Goal: Entertainment & Leisure: Consume media (video, audio)

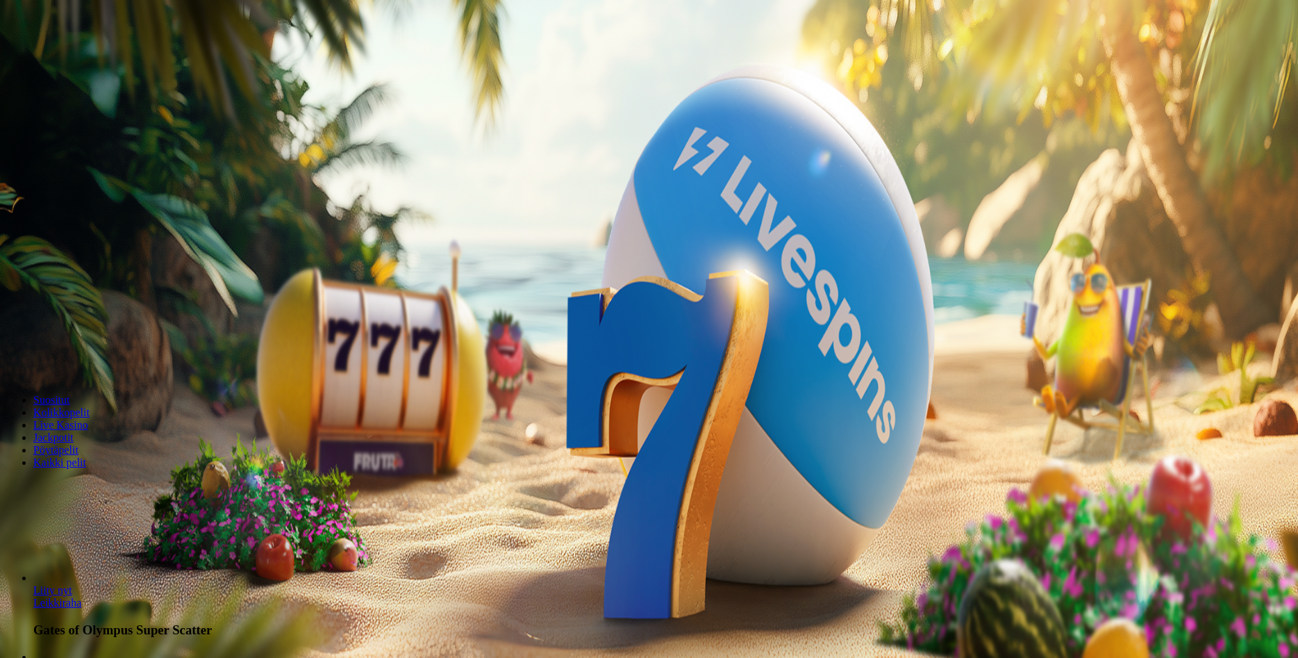
click at [88, 56] on span "Kirjaudu" at bounding box center [96, 50] width 34 height 10
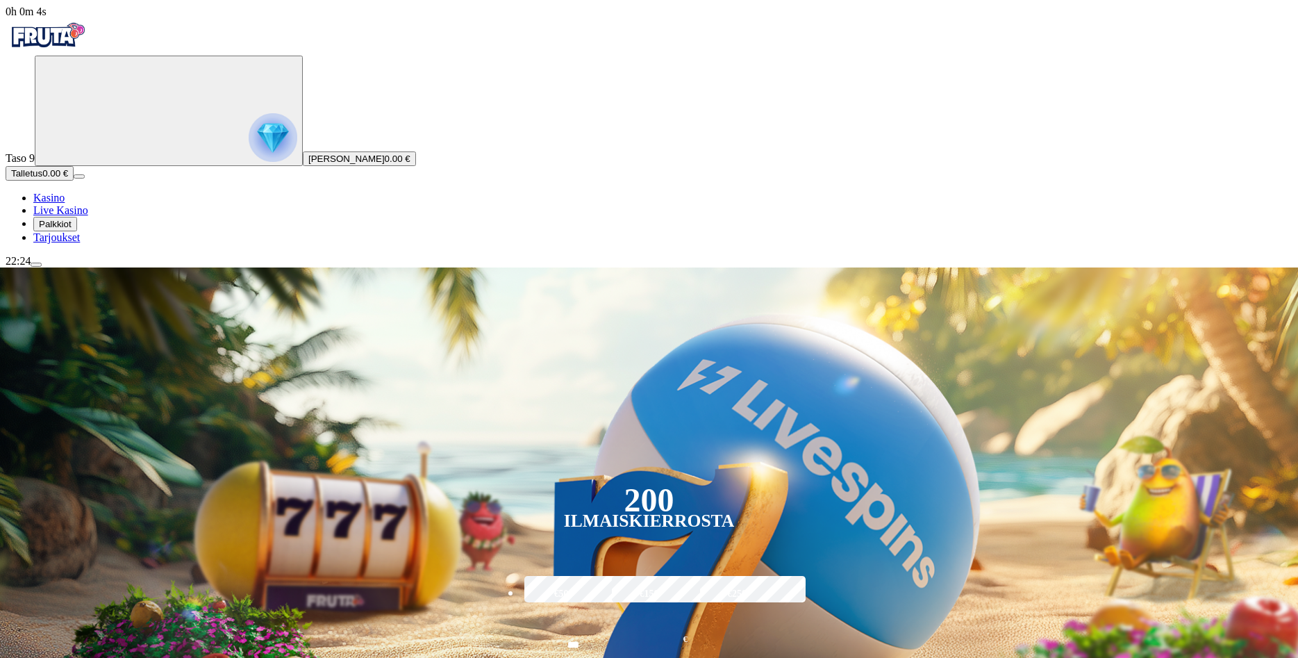
click at [70, 229] on span "Palkkiot" at bounding box center [55, 224] width 33 height 10
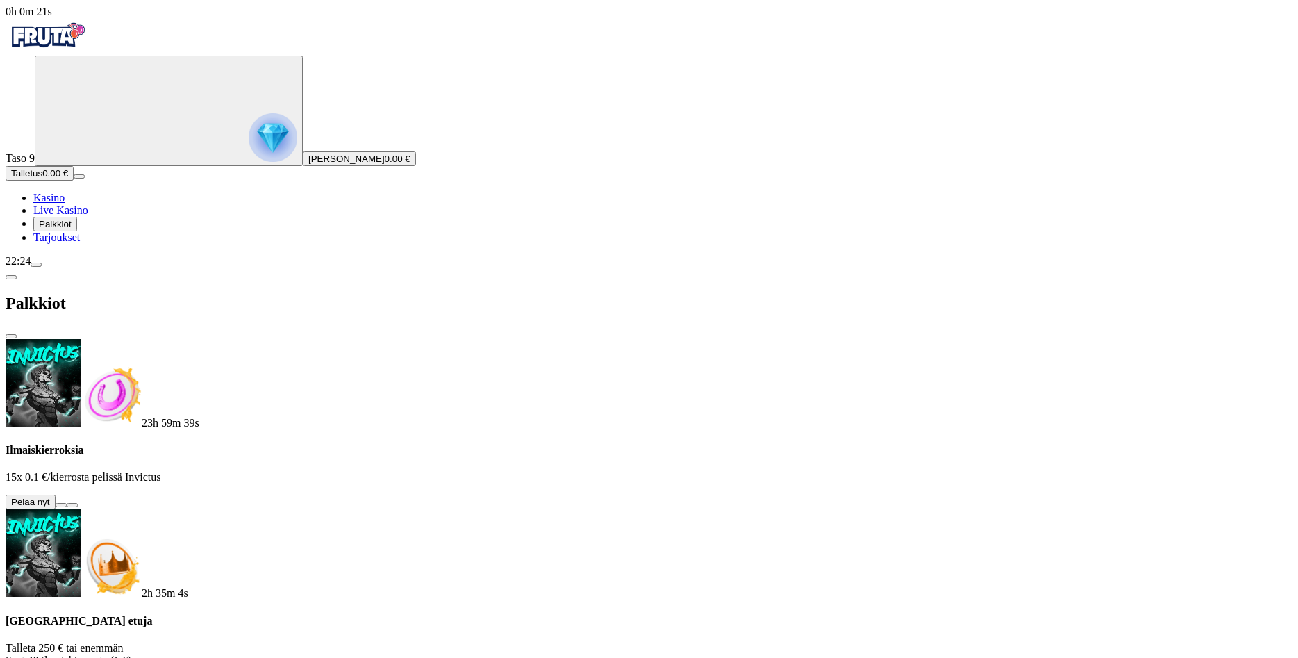
click at [67, 503] on button at bounding box center [61, 505] width 11 height 4
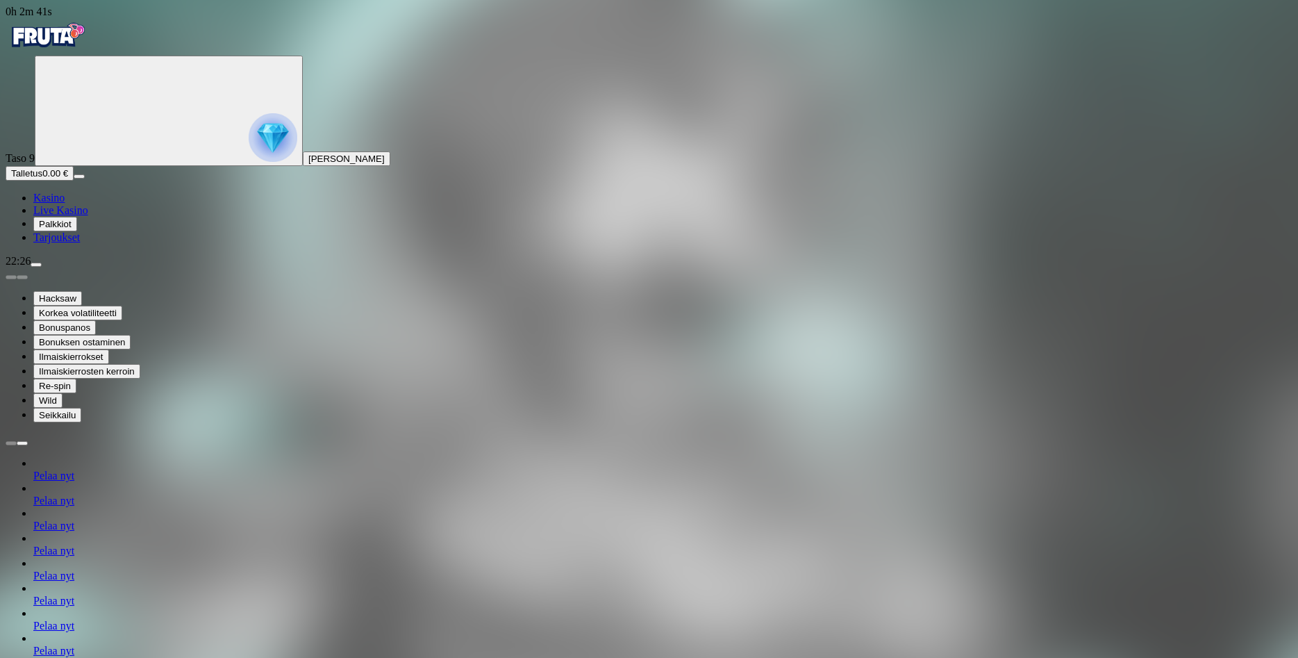
click at [65, 204] on span "Kasino" at bounding box center [48, 198] width 31 height 12
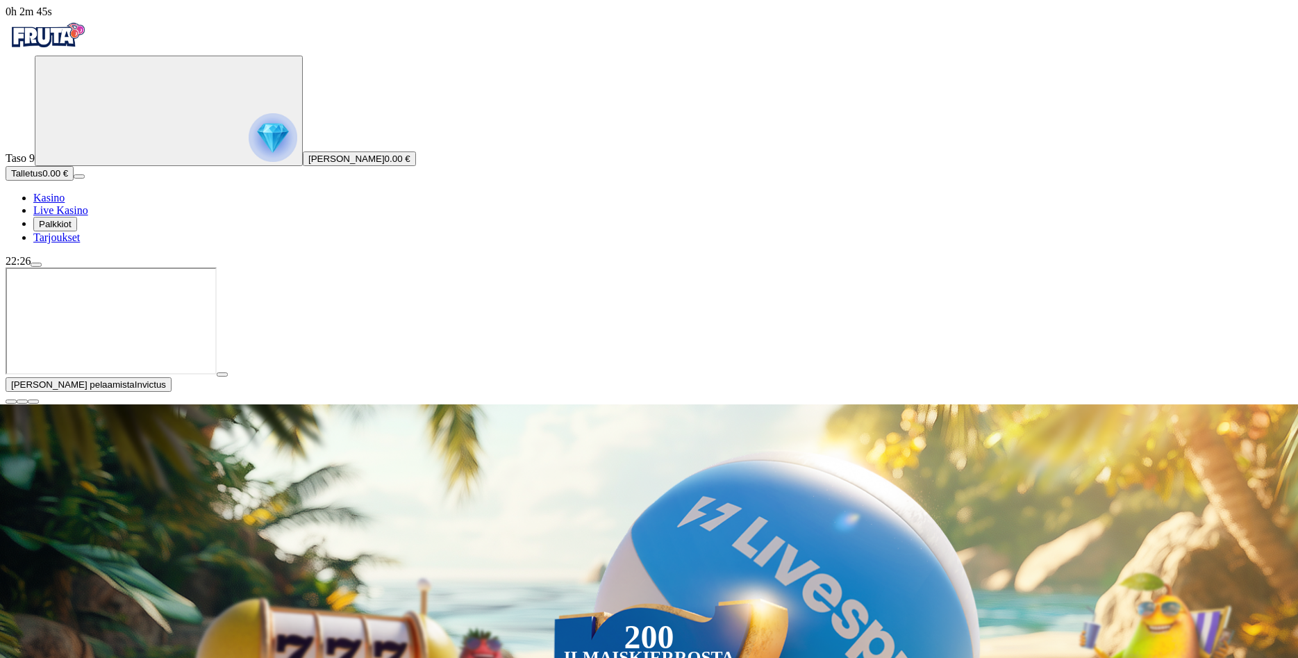
click at [11, 401] on span "close icon" at bounding box center [11, 401] width 0 height 0
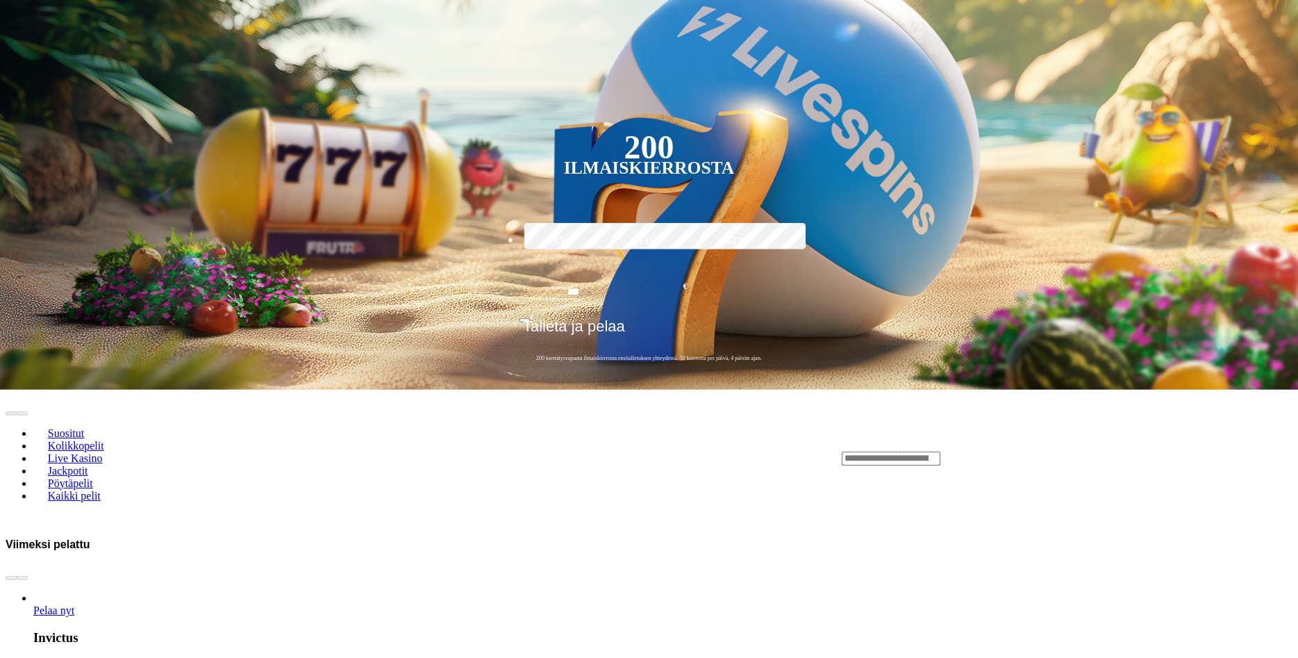
scroll to position [354, 0]
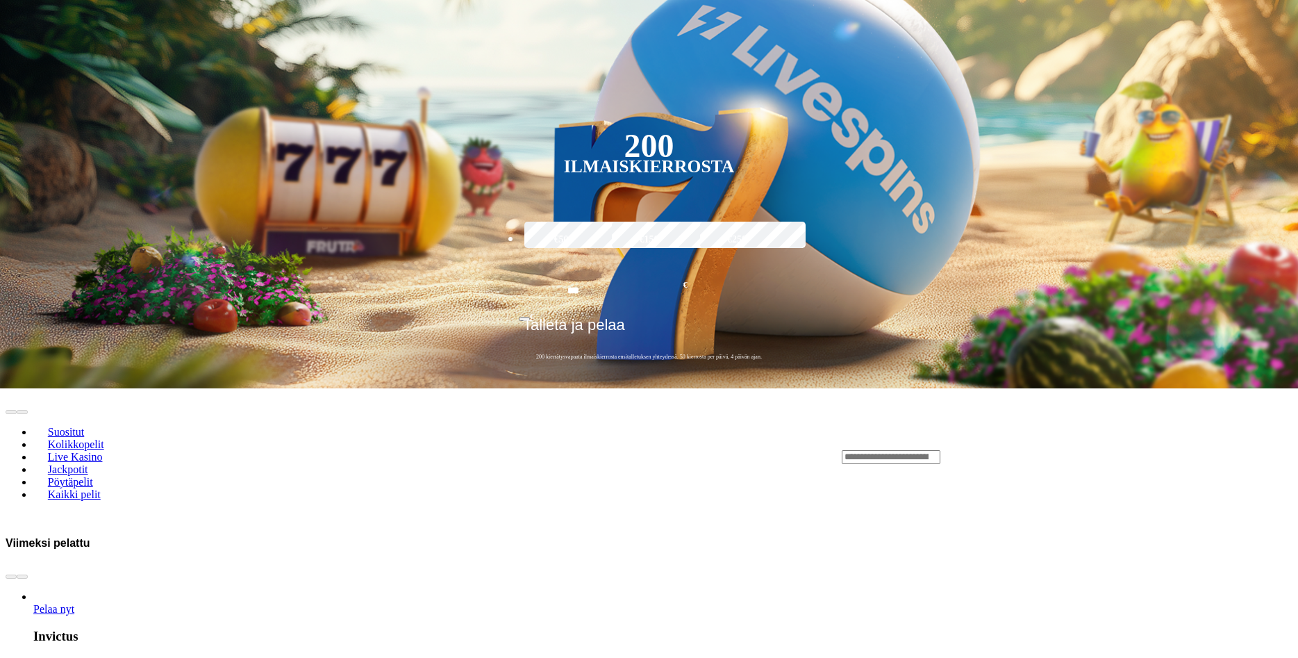
click at [1097, 449] on div "Lobby" at bounding box center [1067, 456] width 451 height 15
click at [1070, 449] on div "Lobby" at bounding box center [1067, 456] width 451 height 15
click at [940, 450] on input "Search" at bounding box center [891, 457] width 99 height 14
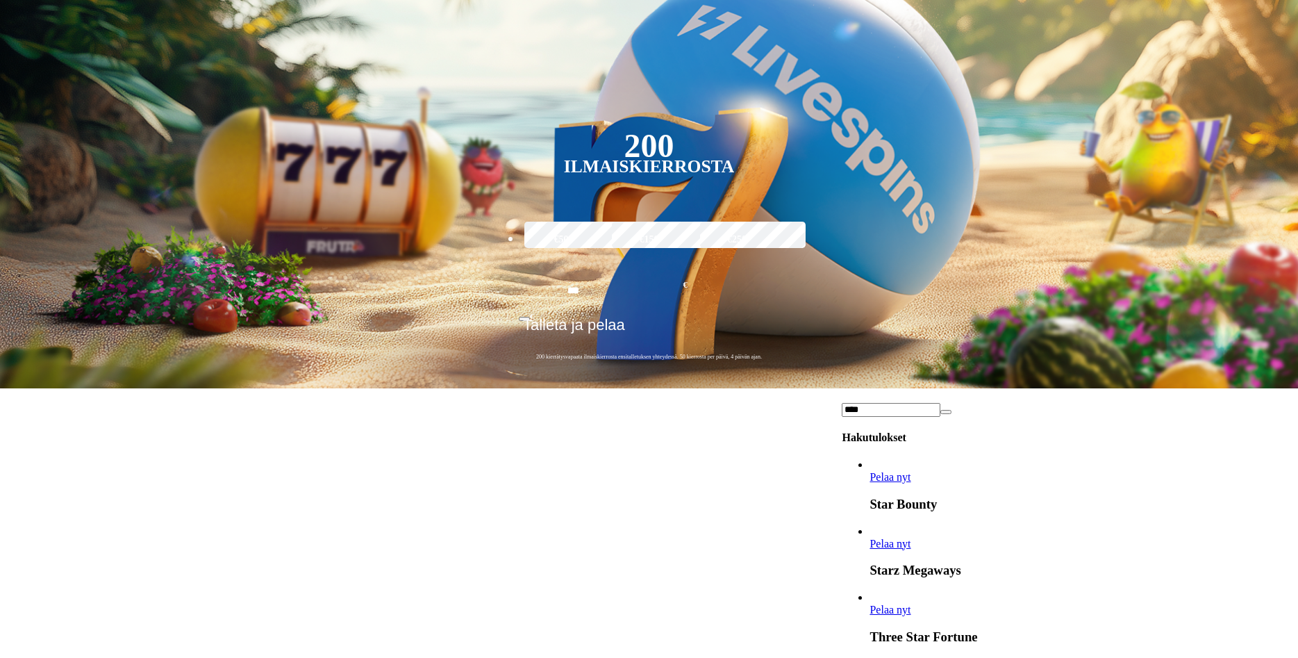
scroll to position [200, 0]
type input "****"
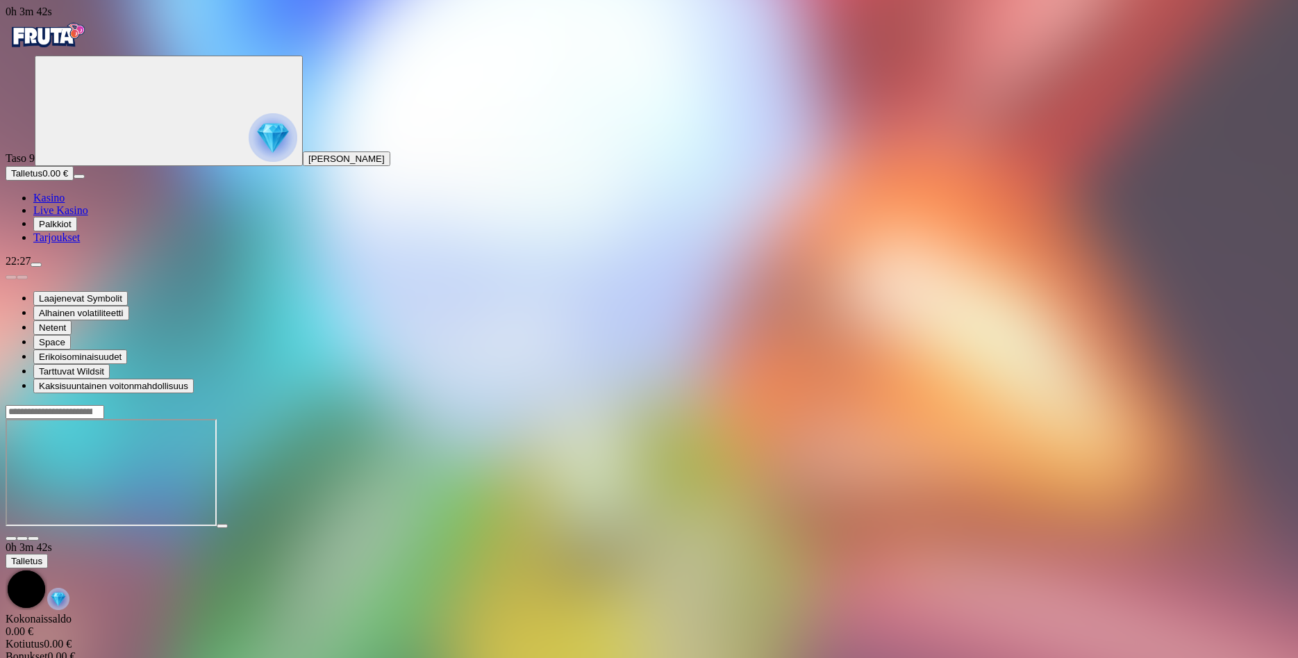
click at [36, 265] on span "menu icon" at bounding box center [36, 265] width 0 height 0
